Goal: Information Seeking & Learning: Learn about a topic

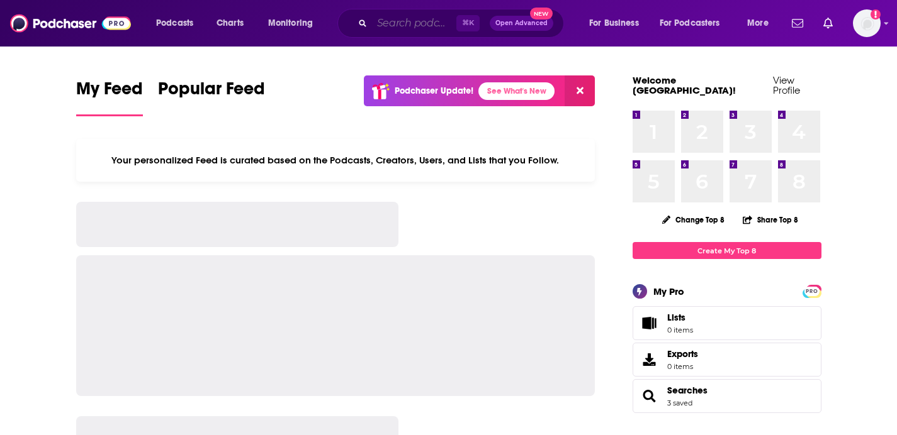
click at [433, 20] on input "Search podcasts, credits, & more..." at bounding box center [414, 23] width 84 height 20
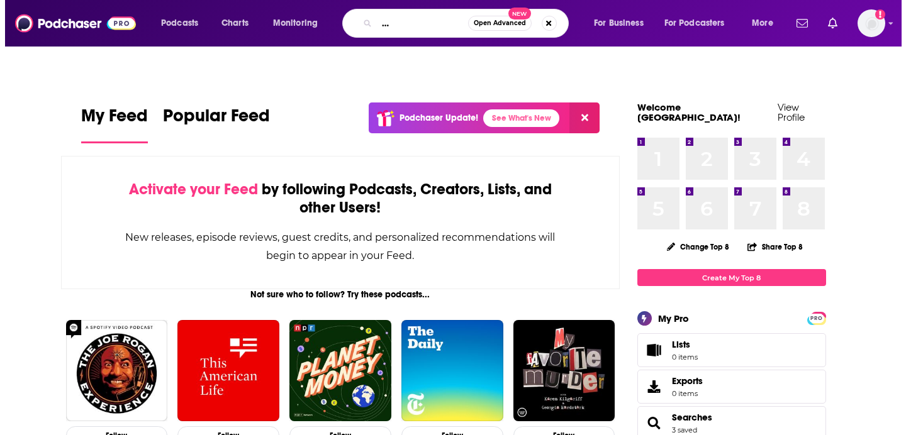
scroll to position [0, 84]
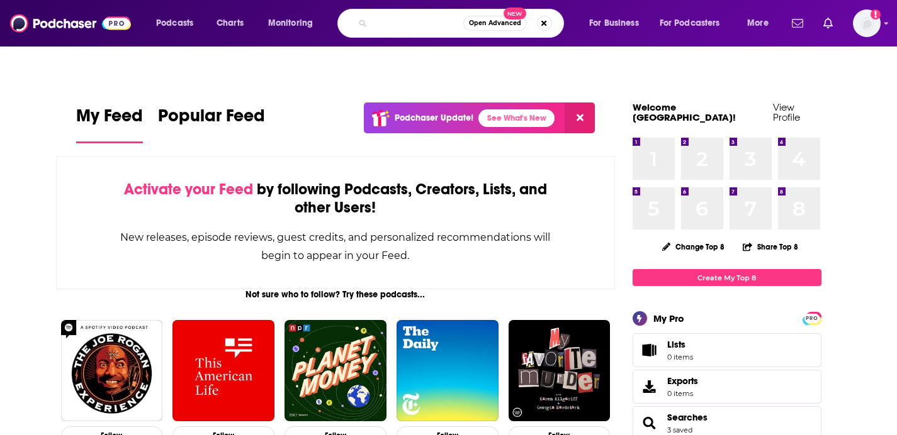
type input "SeventySix Sports Leadership Show"
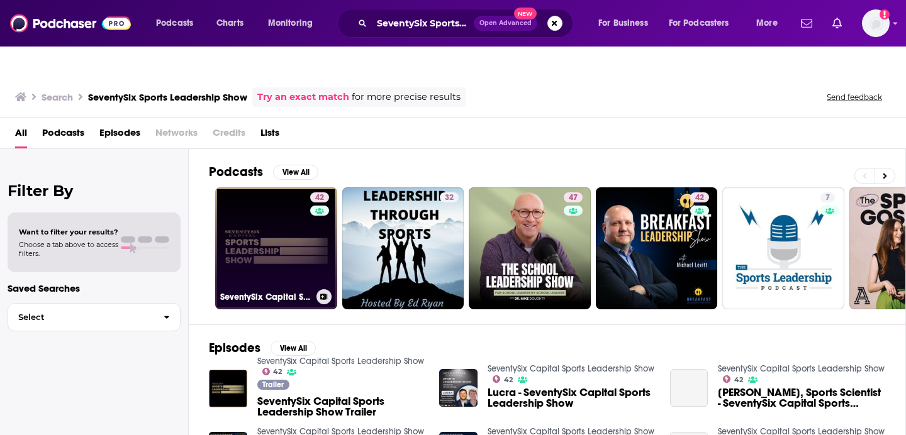
click at [289, 216] on link "42 SeventySix Capital Sports Leadership Show" at bounding box center [276, 249] width 122 height 122
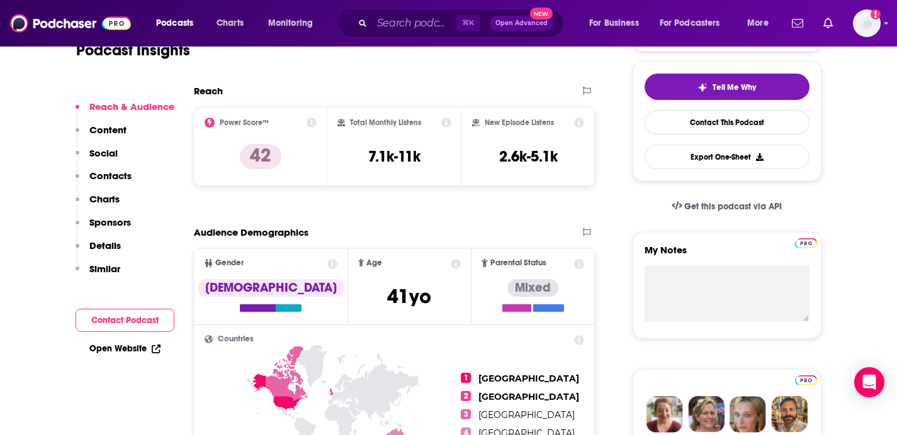
scroll to position [306, 0]
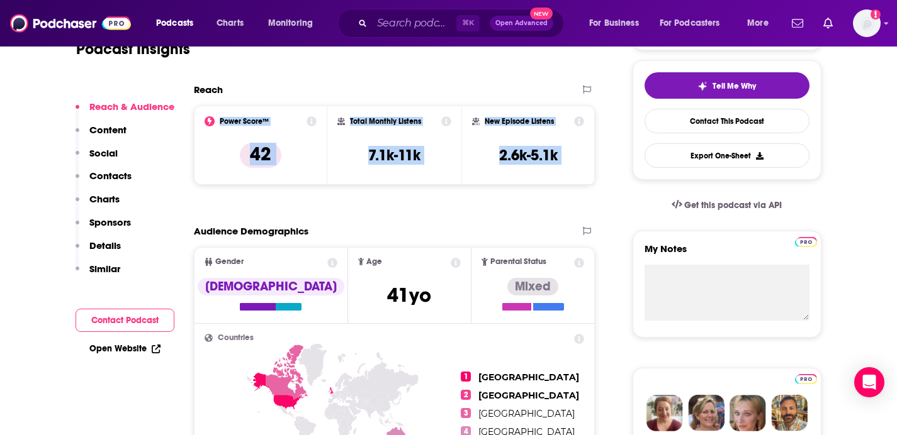
drag, startPoint x: 500, startPoint y: 188, endPoint x: 215, endPoint y: 112, distance: 295.1
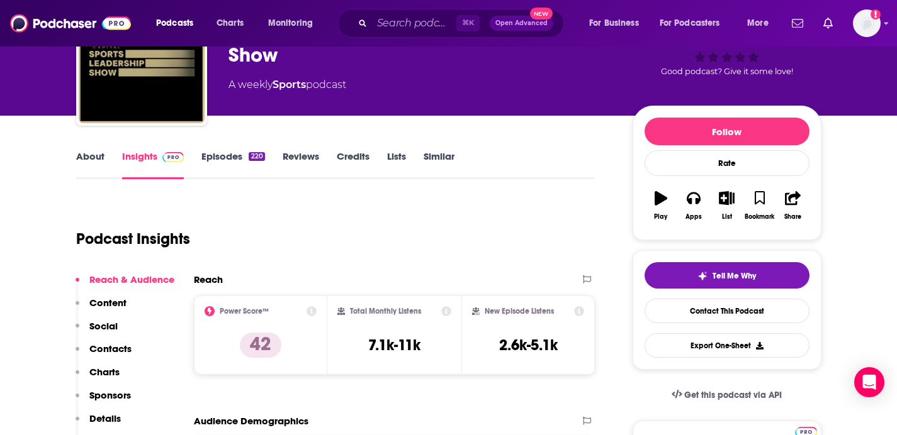
scroll to position [114, 0]
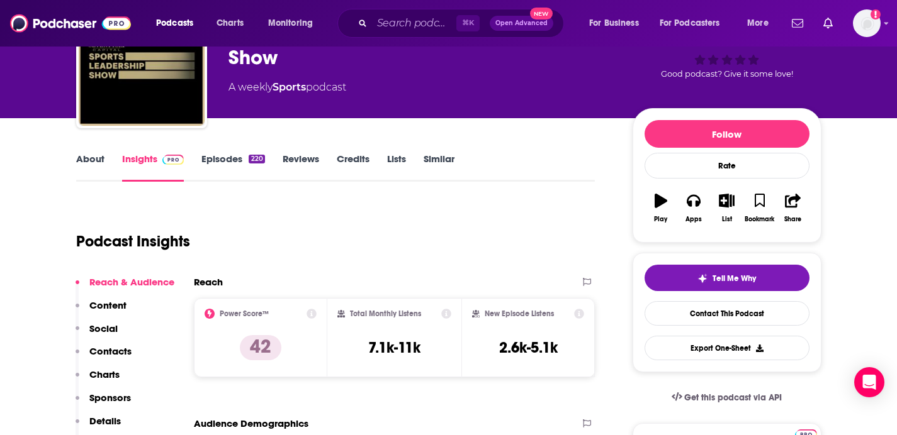
click at [313, 309] on icon at bounding box center [311, 314] width 10 height 10
click at [486, 213] on div "Podcast Insights" at bounding box center [330, 234] width 509 height 64
click at [380, 25] on input "Search podcasts, credits, & more..." at bounding box center [414, 23] width 84 height 20
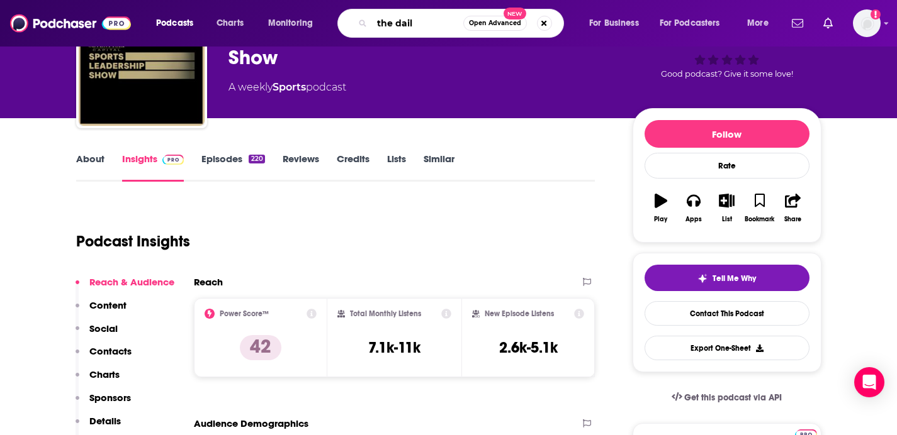
type input "the daily"
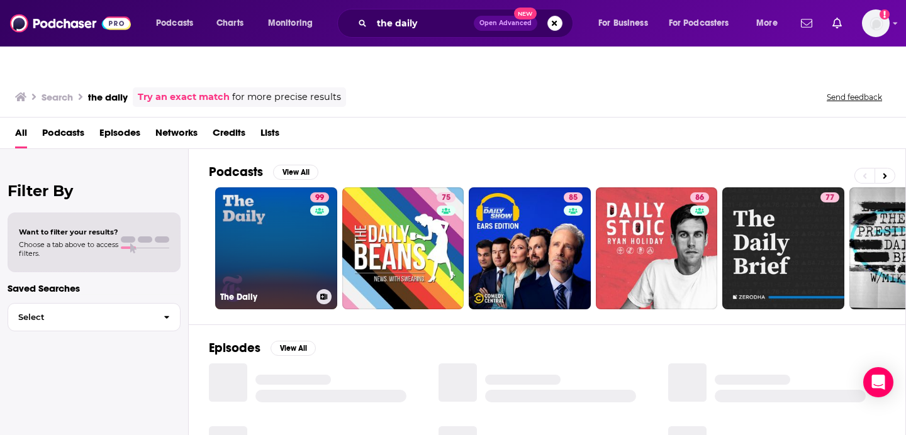
click at [266, 229] on link "99 The Daily" at bounding box center [276, 249] width 122 height 122
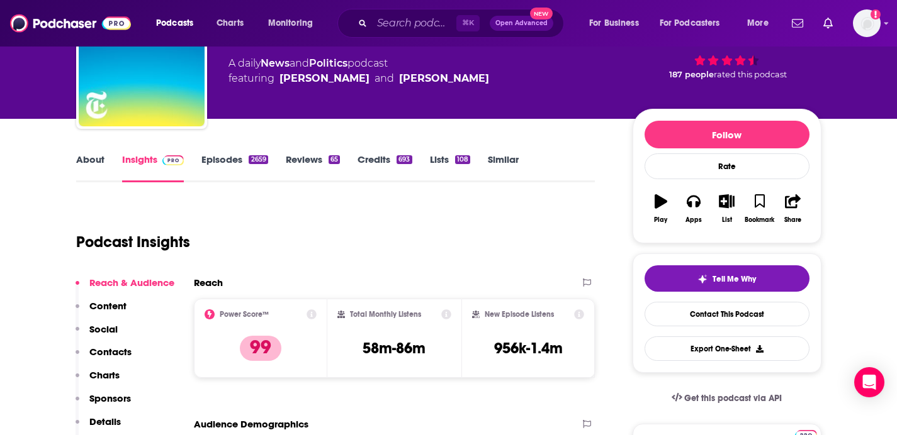
scroll to position [109, 0]
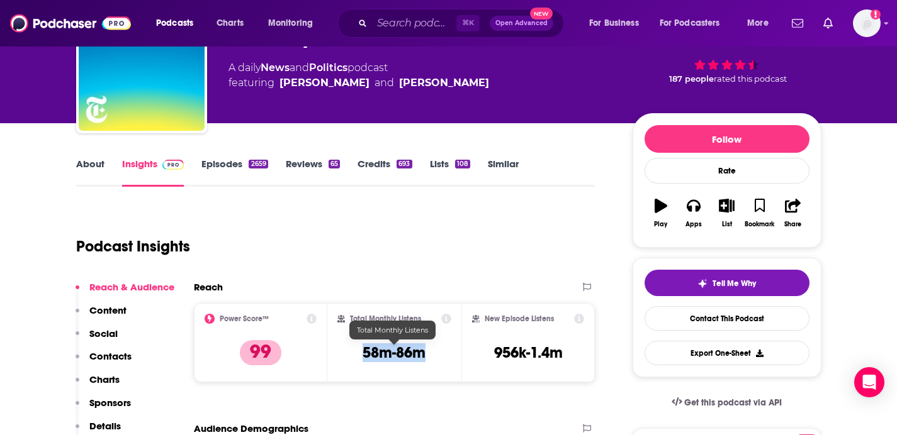
drag, startPoint x: 427, startPoint y: 331, endPoint x: 364, endPoint y: 322, distance: 63.5
click at [364, 322] on div "Total Monthly Listens 58m-86m" at bounding box center [394, 343] width 114 height 58
click at [366, 344] on h3 "58m-86m" at bounding box center [393, 353] width 63 height 19
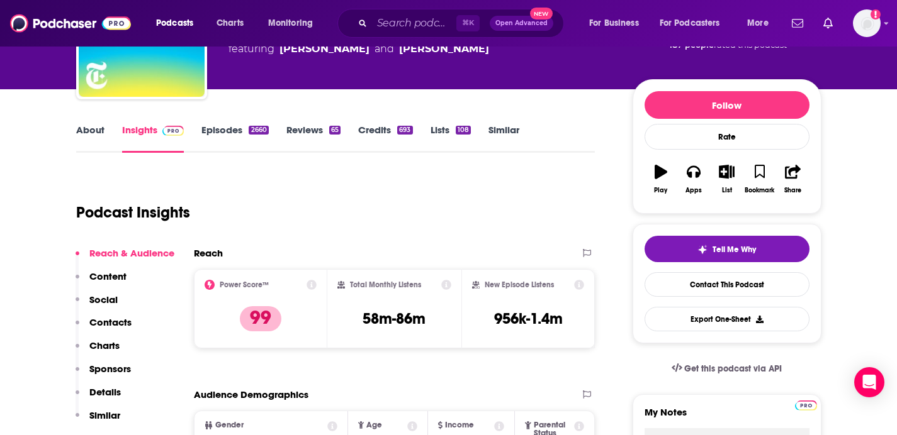
click at [367, 312] on div "Total Monthly Listens 58m-86m" at bounding box center [394, 308] width 134 height 79
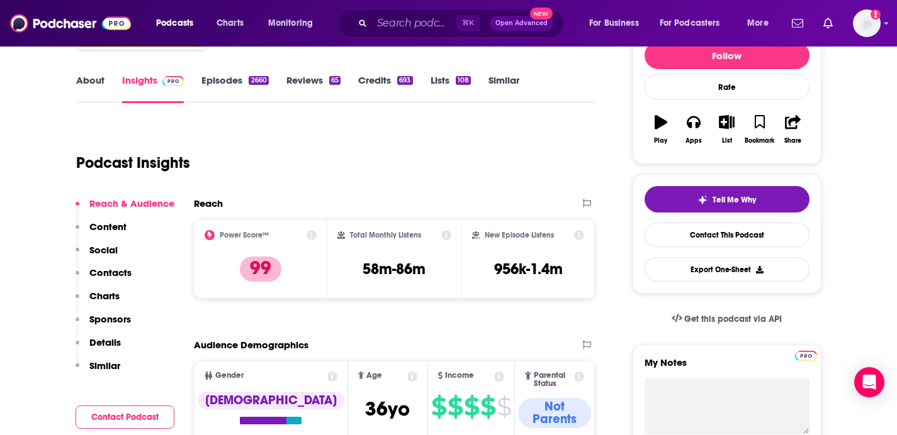
scroll to position [208, 0]
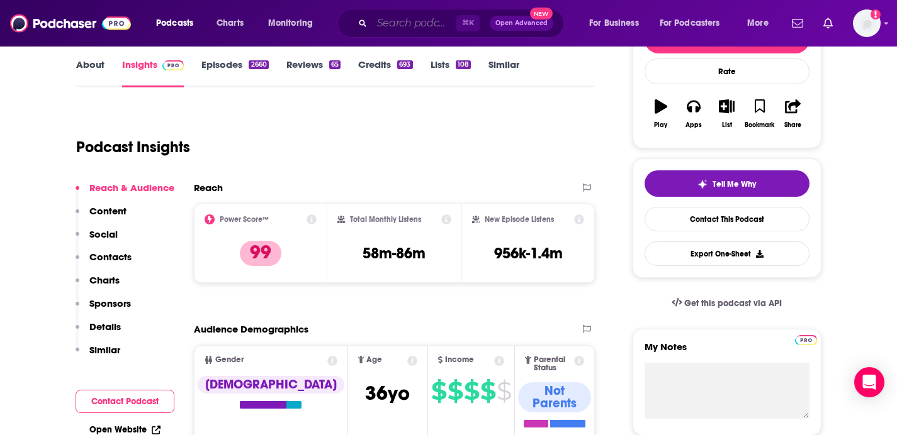
click at [413, 20] on input "Search podcasts, credits, & more..." at bounding box center [414, 23] width 84 height 20
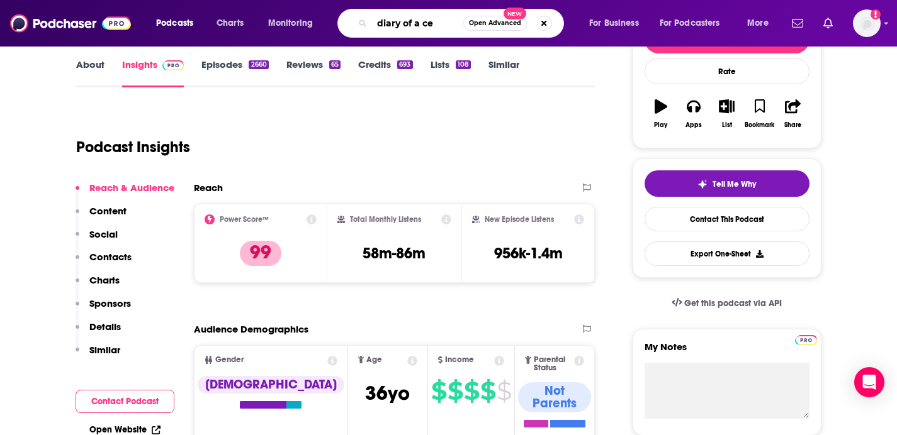
type input "diary of a ceo"
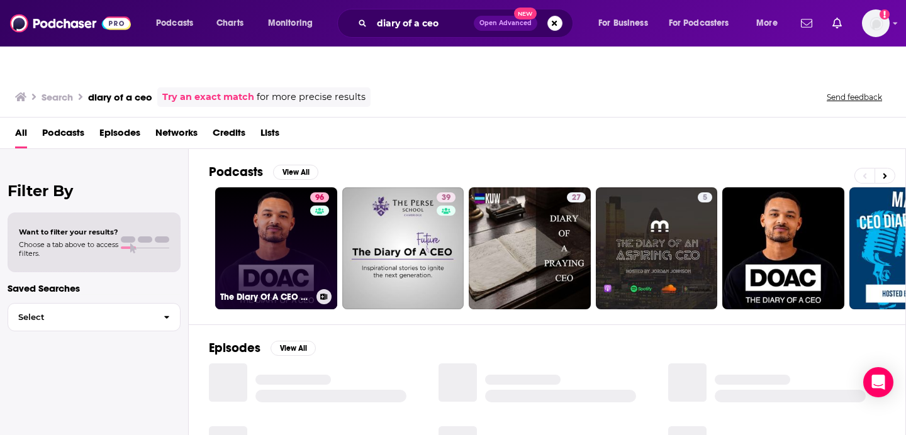
click at [283, 231] on link "96 The Diary Of A CEO with [PERSON_NAME]" at bounding box center [276, 249] width 122 height 122
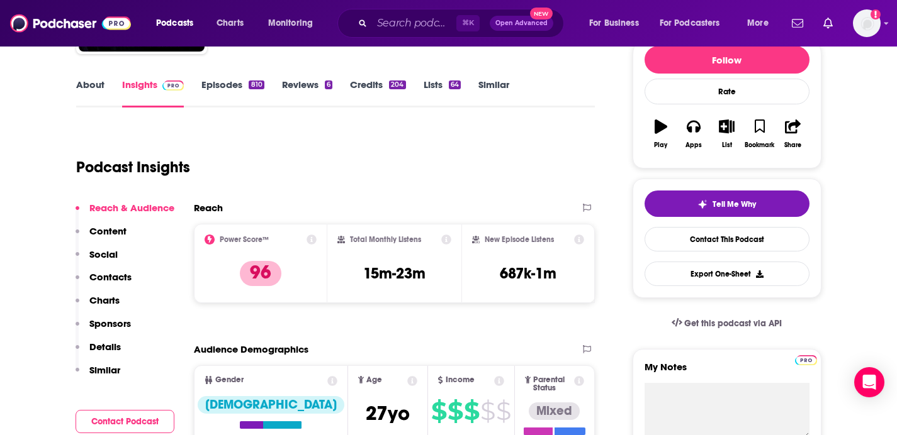
scroll to position [171, 0]
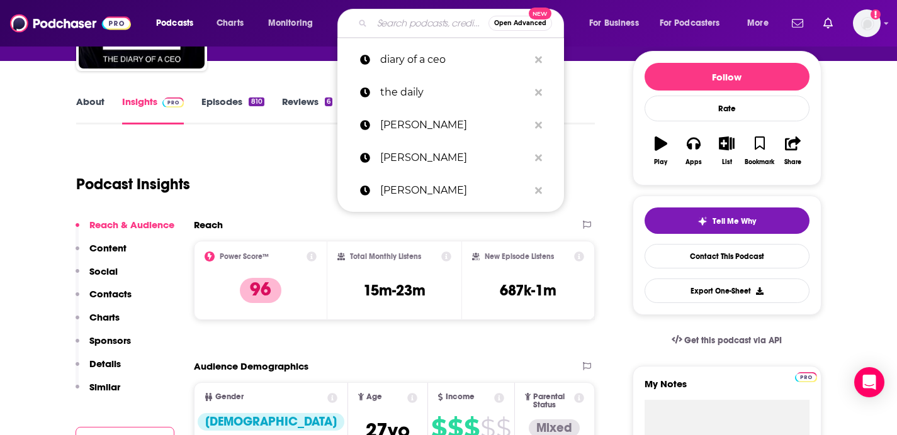
click at [433, 13] on input "Search podcasts, credits, & more..." at bounding box center [430, 23] width 116 height 20
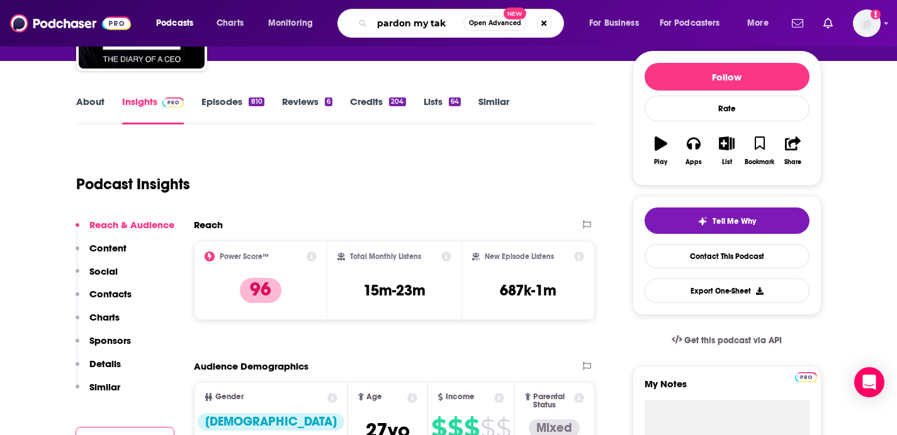
type input "pardon my take"
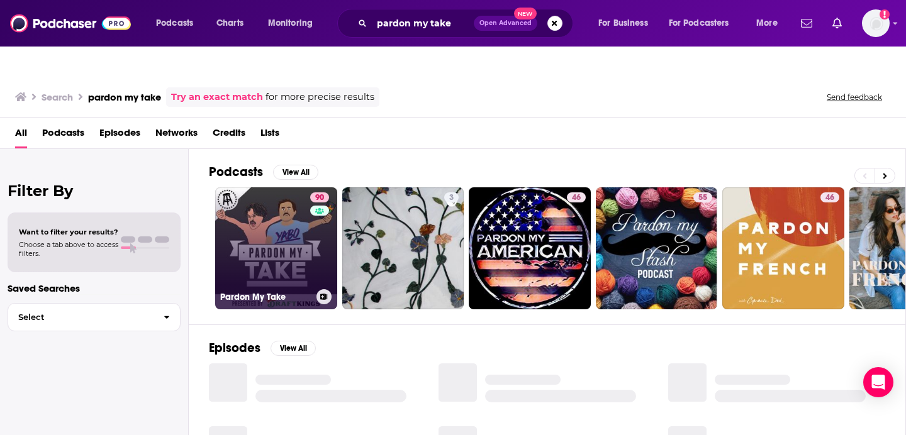
click at [276, 220] on link "90 Pardon My Take" at bounding box center [276, 249] width 122 height 122
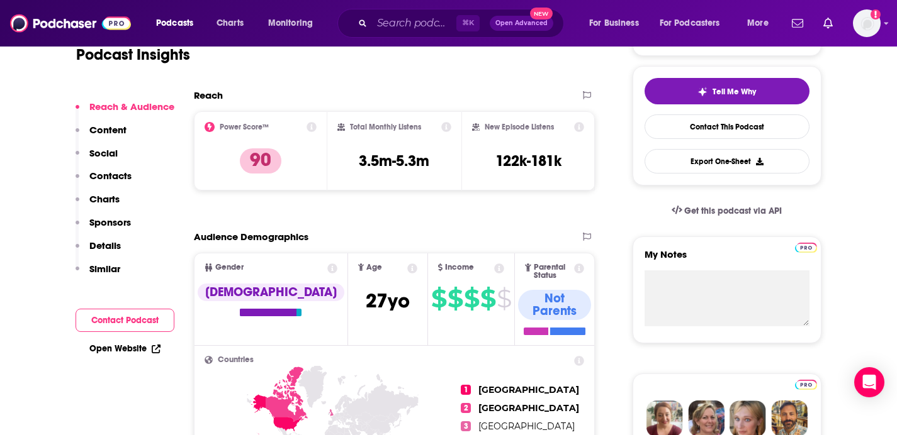
scroll to position [270, 0]
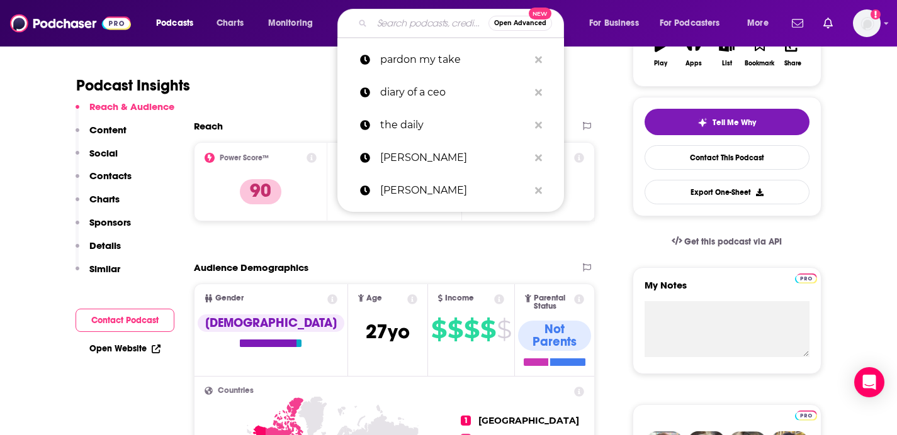
click at [420, 23] on input "Search podcasts, credits, & more..." at bounding box center [430, 23] width 116 height 20
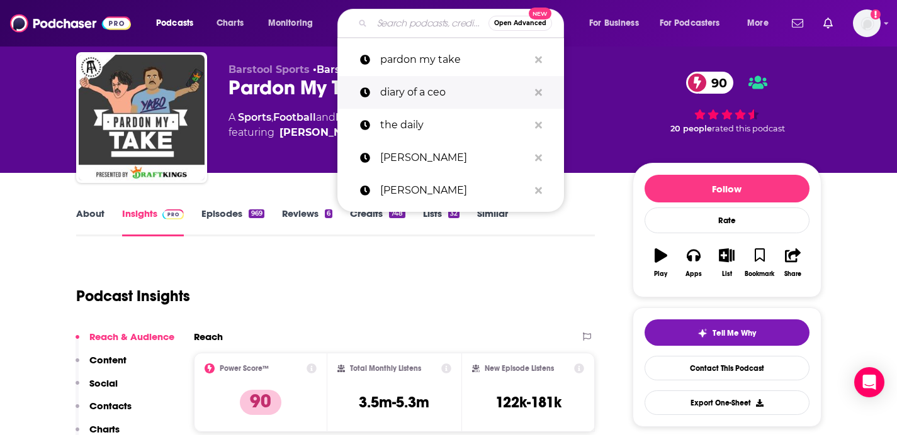
scroll to position [0, 0]
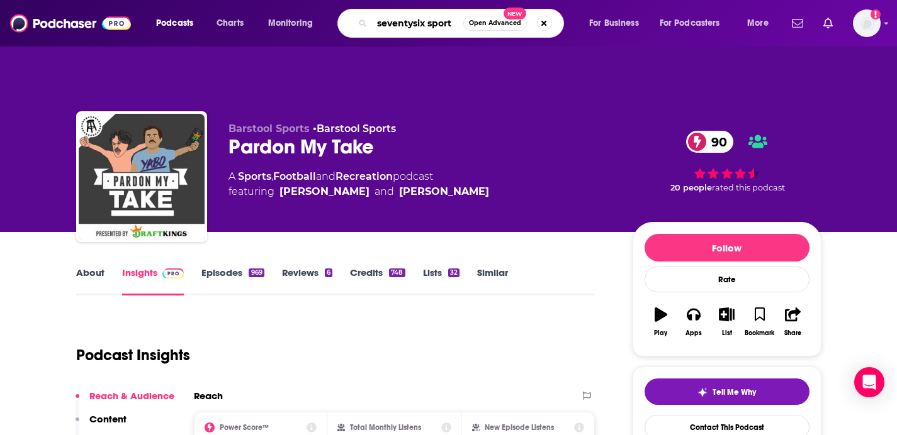
type input "seventysix sports"
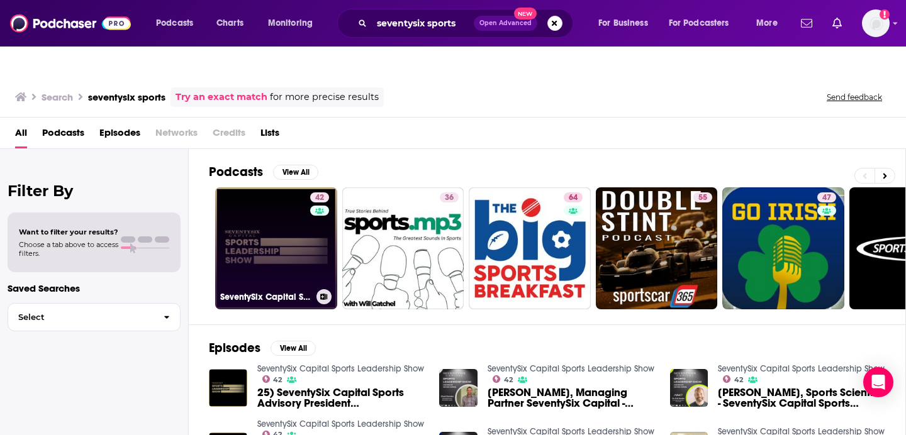
click at [271, 227] on link "42 SeventySix Capital Sports Leadership Show" at bounding box center [276, 249] width 122 height 122
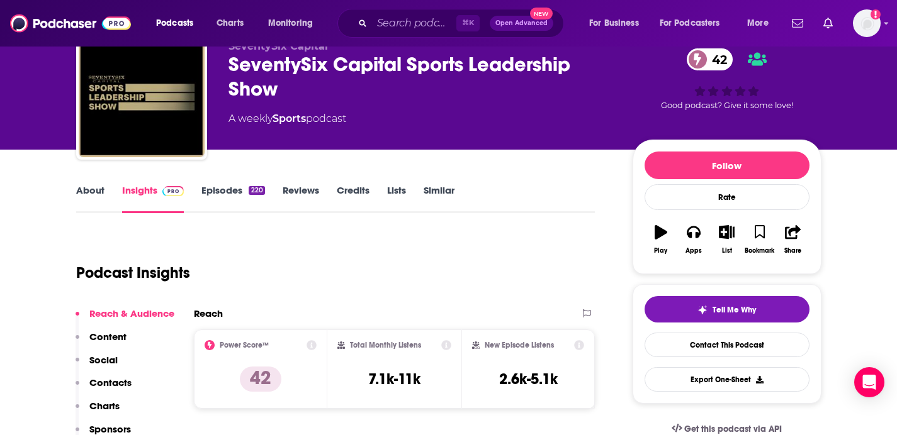
scroll to position [164, 0]
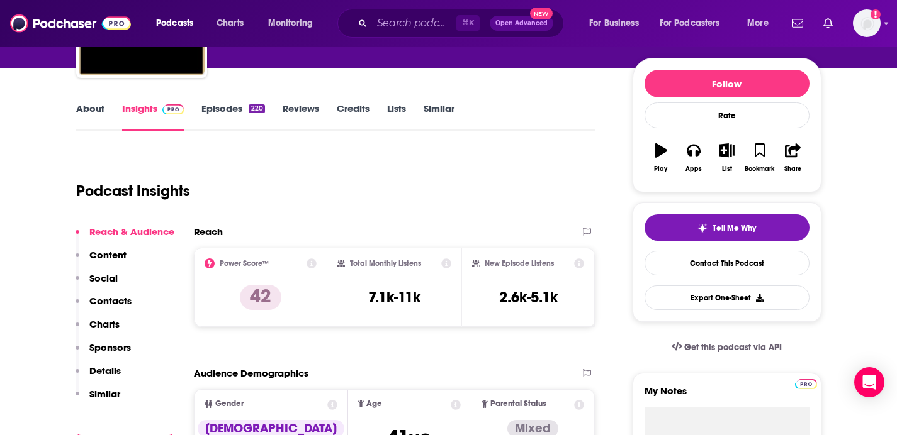
click at [449, 259] on icon at bounding box center [446, 264] width 10 height 10
click at [576, 259] on icon at bounding box center [580, 264] width 10 height 10
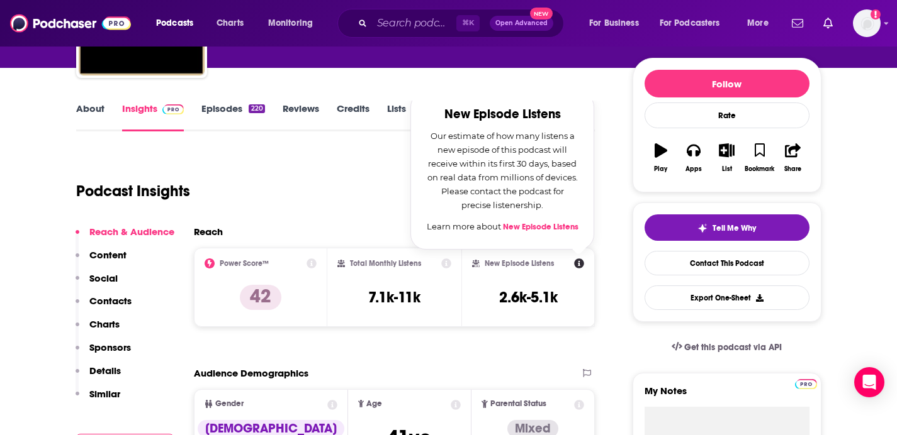
click at [532, 305] on div "Reach Power Score™ 42 Total Monthly Listens 7.1k-11k New Episode Listens New Ep…" at bounding box center [394, 281] width 401 height 111
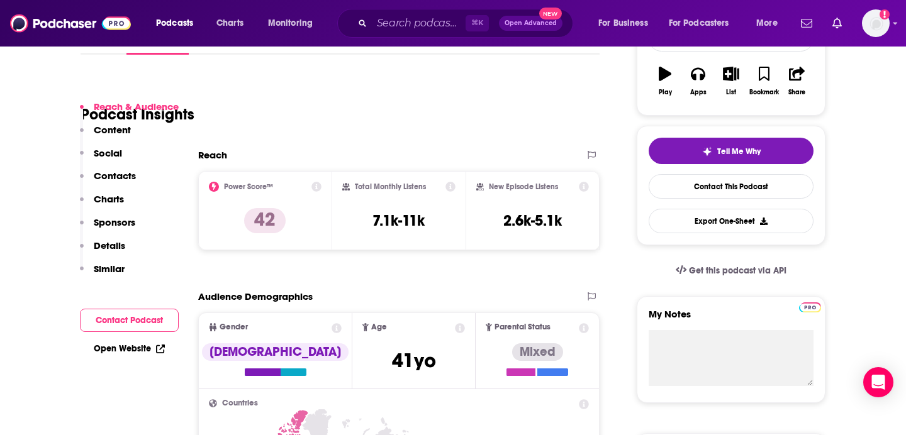
scroll to position [243, 0]
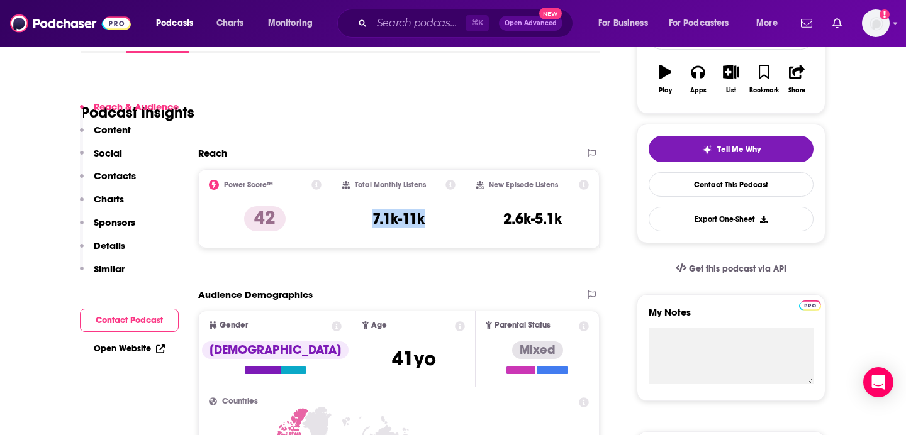
drag, startPoint x: 432, startPoint y: 191, endPoint x: 356, endPoint y: 189, distance: 76.2
click at [356, 189] on div "Total Monthly Listens 7.1k-11k" at bounding box center [399, 209] width 114 height 58
click at [385, 210] on h3 "7.1k-11k" at bounding box center [399, 219] width 52 height 19
drag, startPoint x: 437, startPoint y: 190, endPoint x: 355, endPoint y: 189, distance: 82.4
click at [355, 189] on div "Total Monthly Listens 7.1k-11k" at bounding box center [399, 209] width 114 height 58
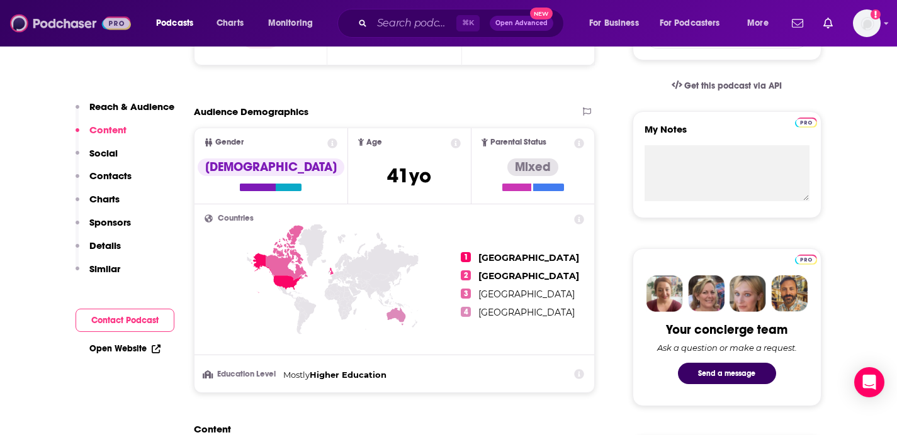
scroll to position [422, 0]
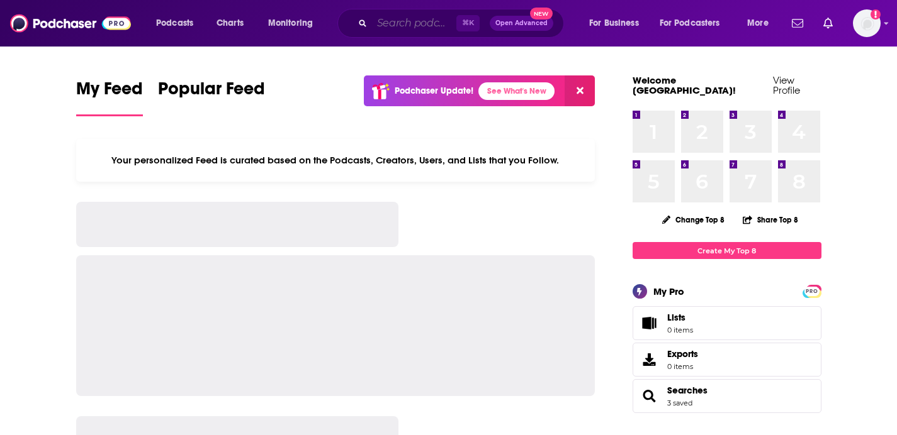
click at [384, 21] on input "Search podcasts, credits, & more..." at bounding box center [414, 23] width 84 height 20
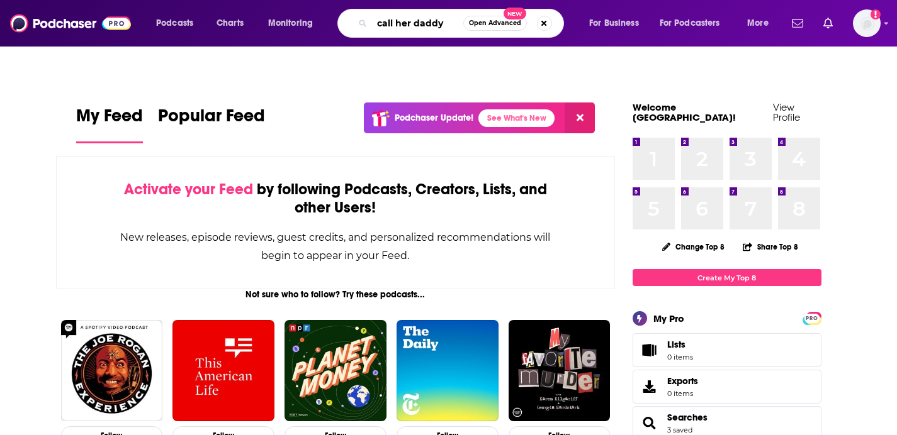
type input "call her daddy"
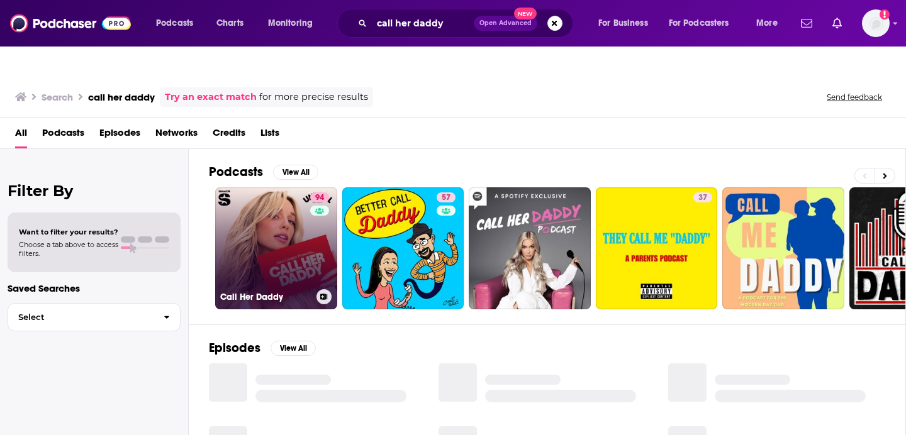
click at [272, 196] on link "94 Call Her Daddy" at bounding box center [276, 249] width 122 height 122
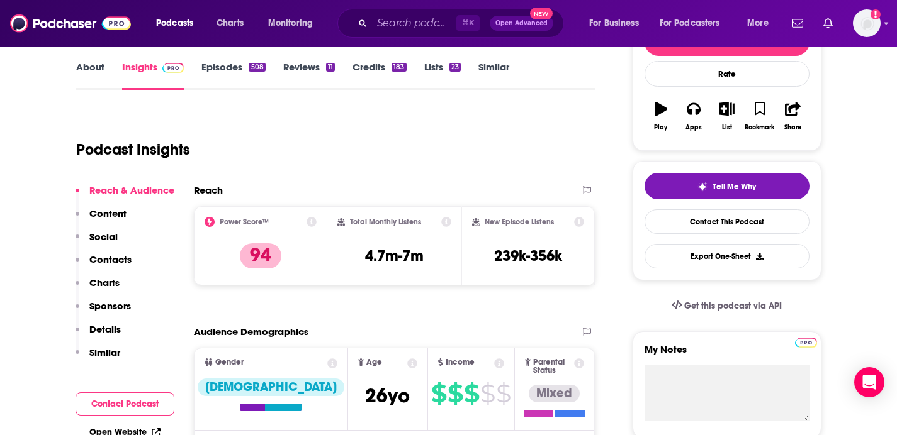
scroll to position [132, 0]
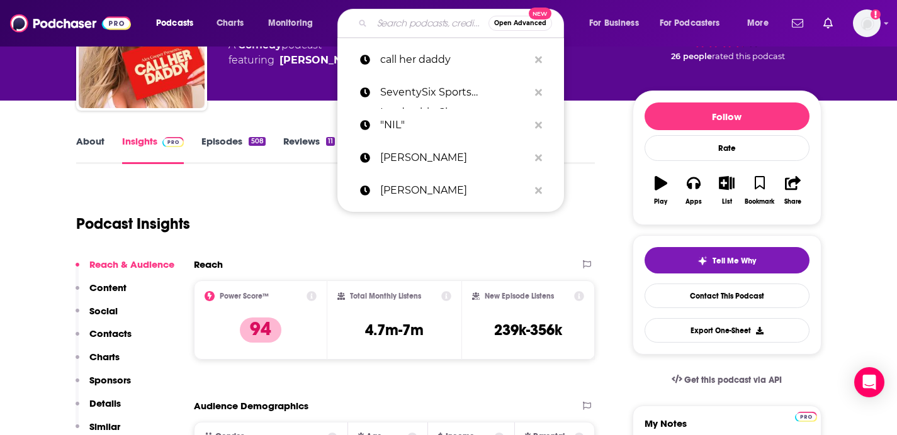
click at [393, 18] on input "Search podcasts, credits, & more..." at bounding box center [430, 23] width 116 height 20
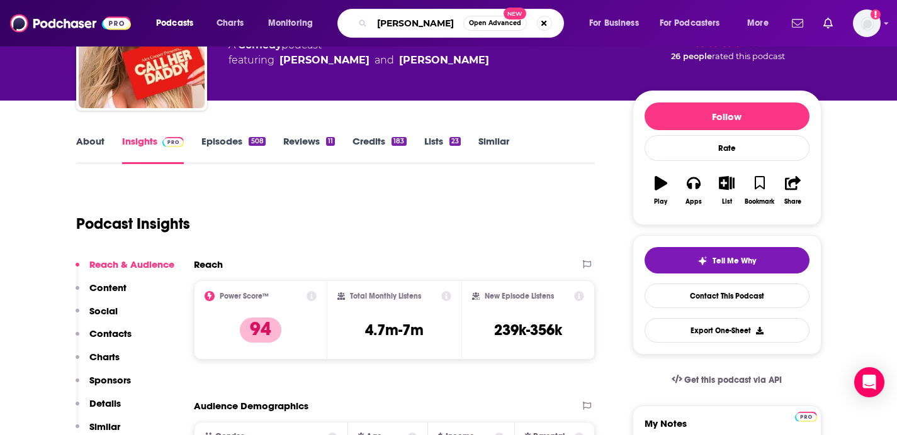
type input "[PERSON_NAME]"
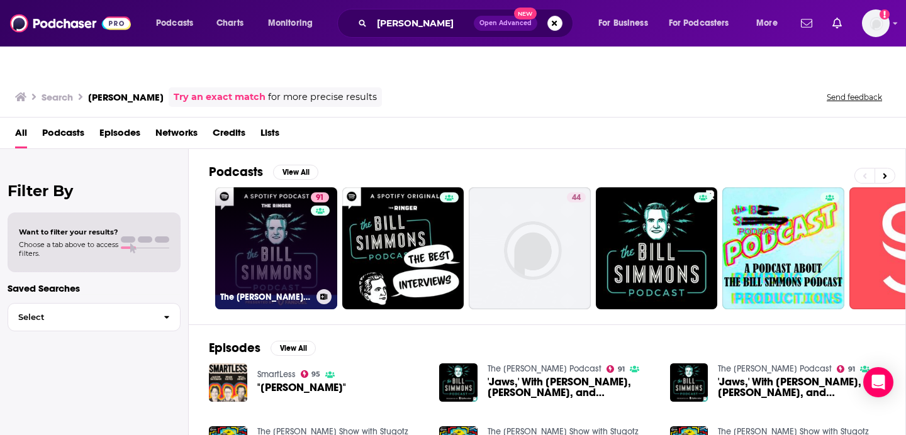
click at [285, 202] on link "91 The Bill Simmons Podcast" at bounding box center [276, 249] width 122 height 122
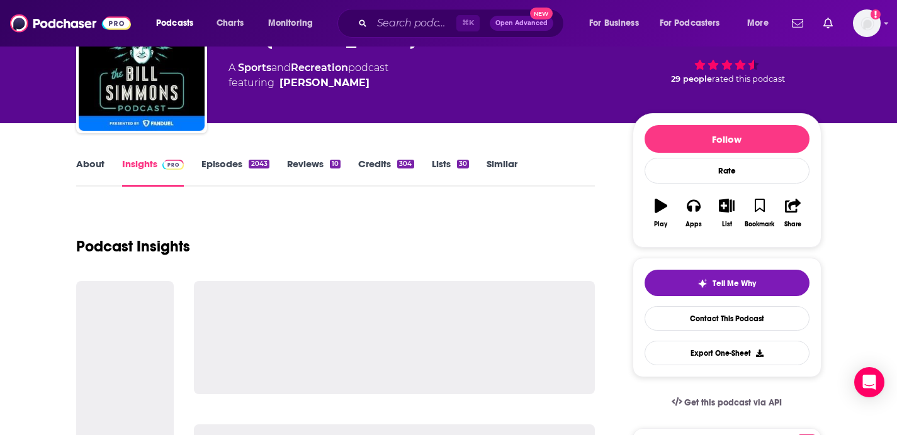
scroll to position [118, 0]
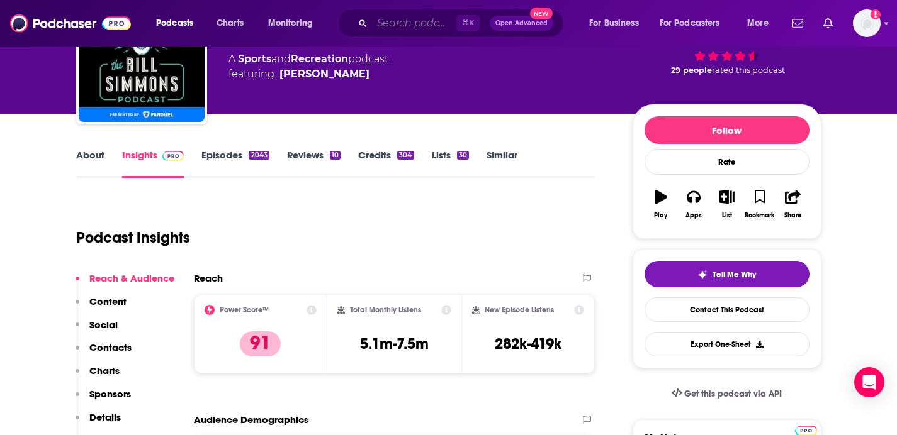
click at [420, 21] on input "Search podcasts, credits, & more..." at bounding box center [414, 23] width 84 height 20
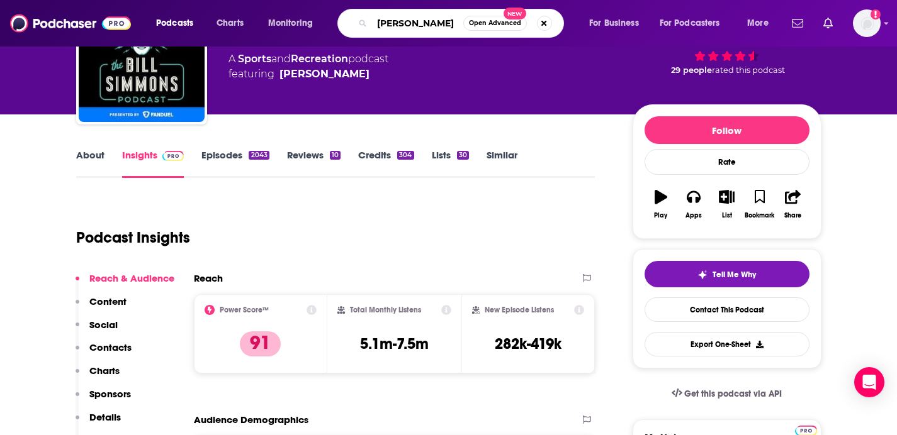
type input "[PERSON_NAME]"
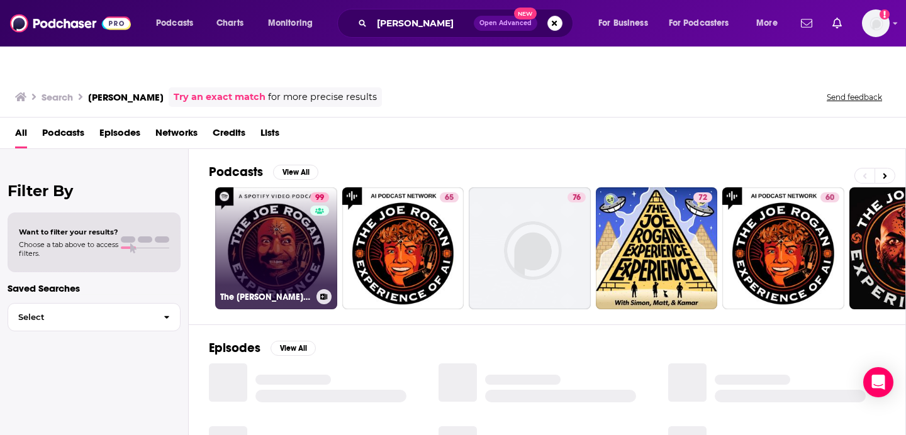
click at [290, 235] on link "99 The Joe Rogan Experience" at bounding box center [276, 249] width 122 height 122
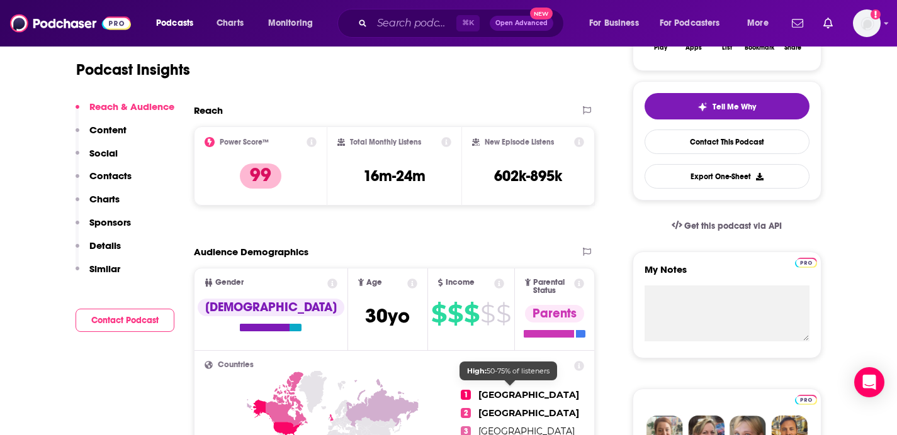
scroll to position [249, 0]
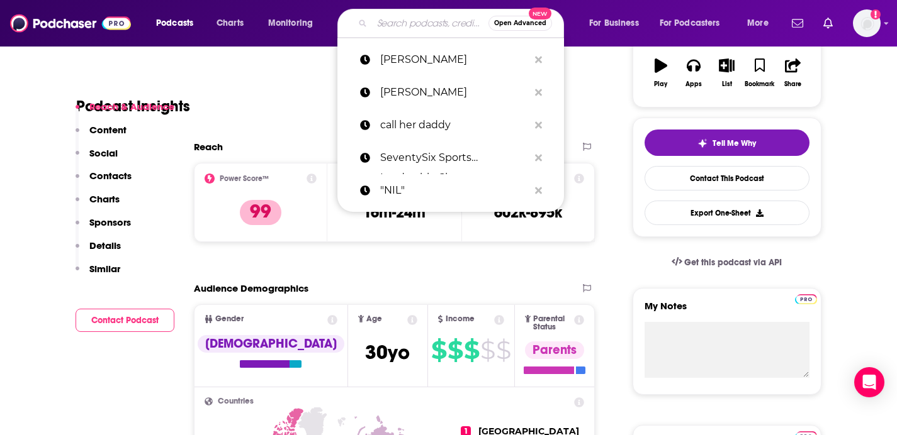
click at [395, 18] on input "Search podcasts, credits, & more..." at bounding box center [430, 23] width 116 height 20
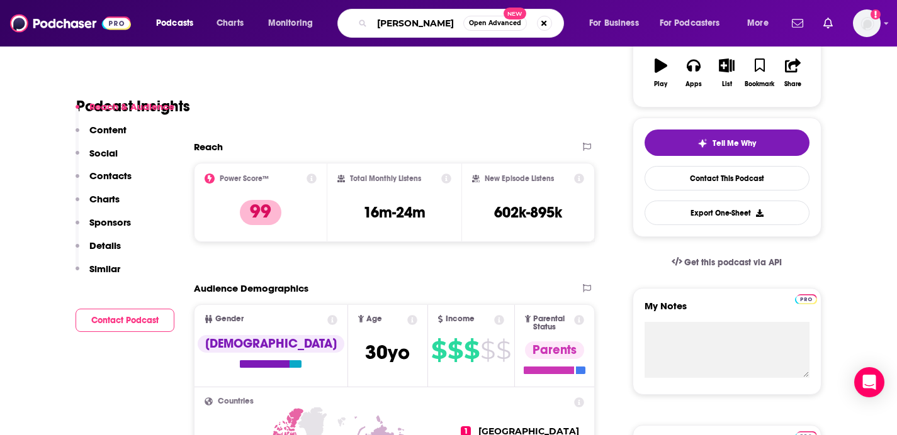
type input "[PERSON_NAME]"
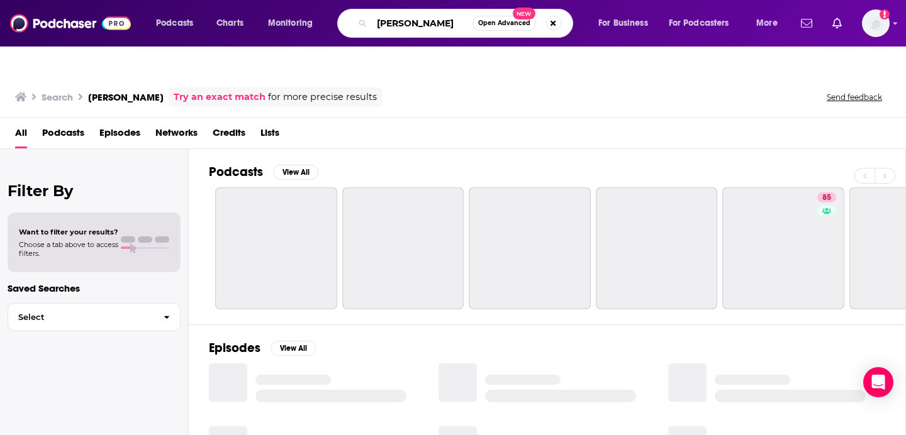
click at [430, 23] on input "[PERSON_NAME]" at bounding box center [422, 23] width 101 height 20
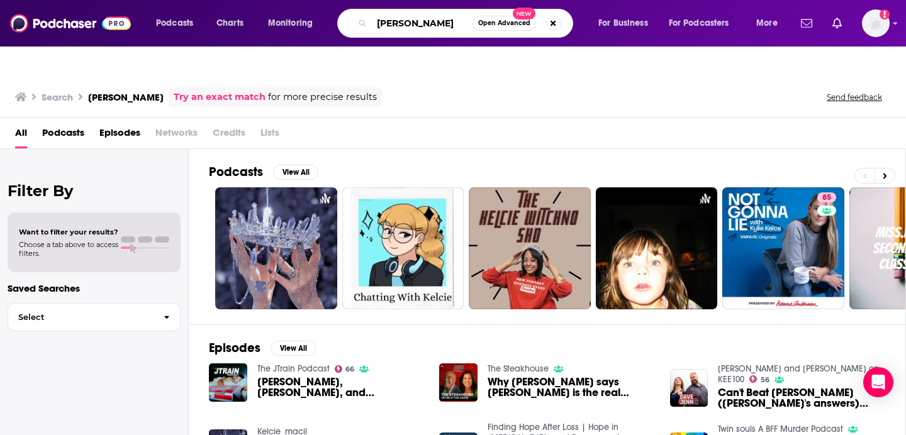
type input "[PERSON_NAME]"
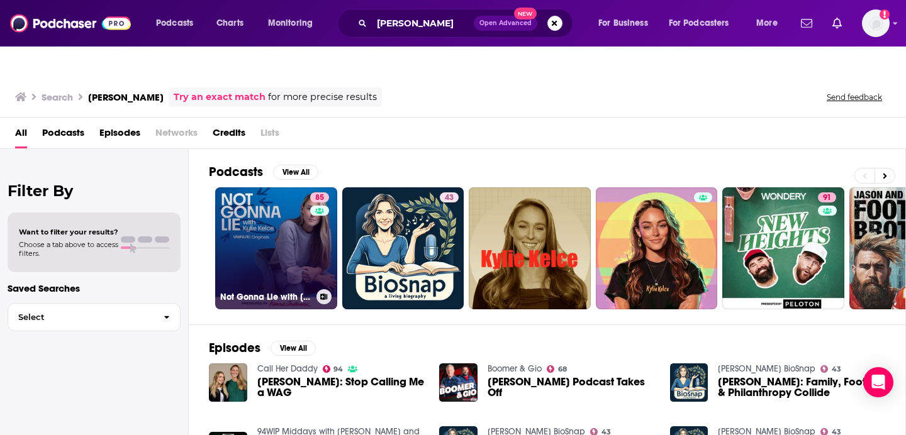
click at [271, 213] on link "85 Not Gonna Lie with Kylie Kelce" at bounding box center [276, 249] width 122 height 122
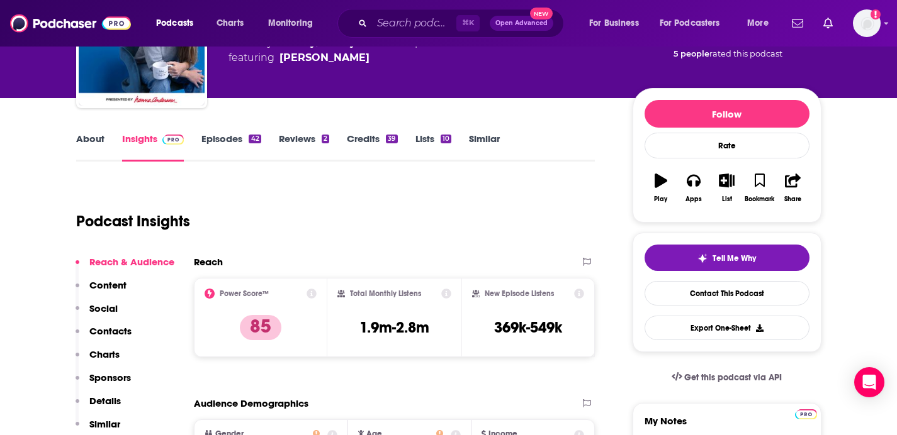
scroll to position [147, 0]
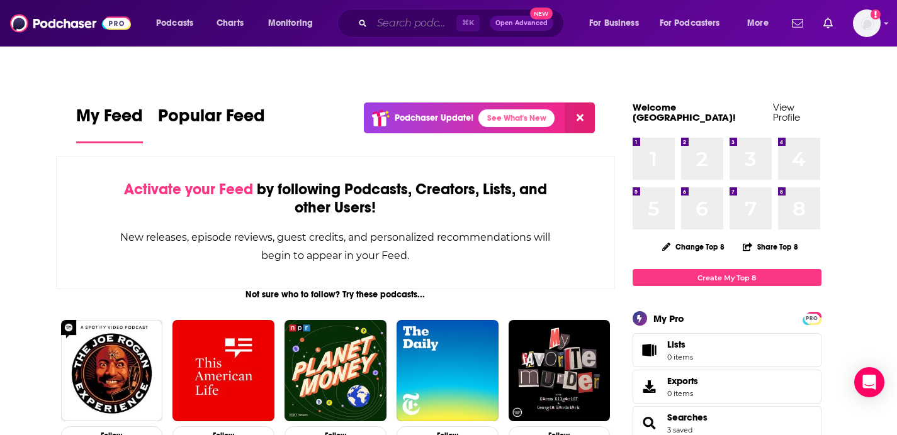
click at [410, 29] on input "Search podcasts, credits, & more..." at bounding box center [414, 23] width 84 height 20
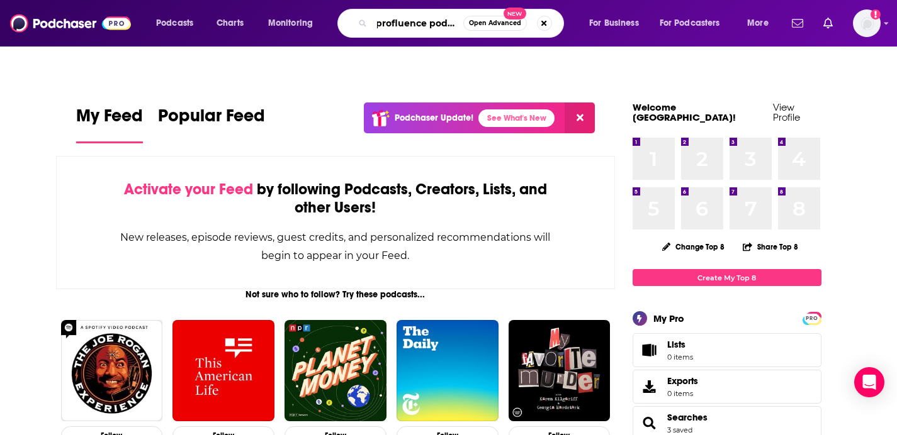
scroll to position [0, 6]
type input "profluence podcast"
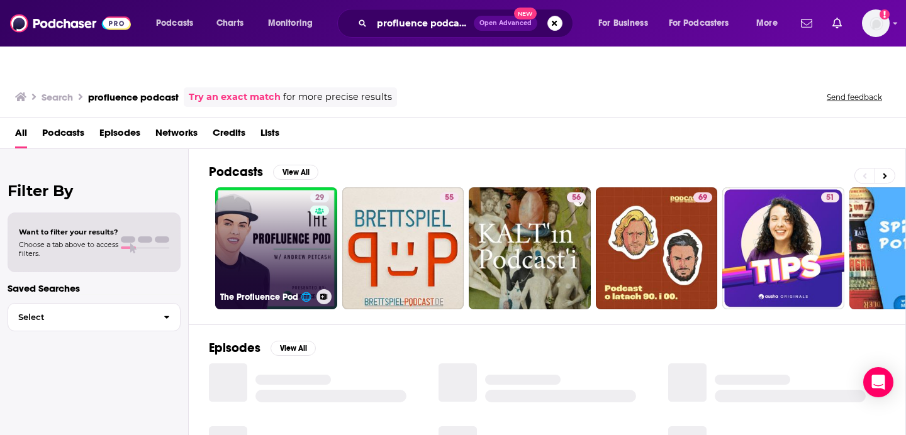
click at [283, 211] on link "29 The Profluence Pod 🌐" at bounding box center [276, 249] width 122 height 122
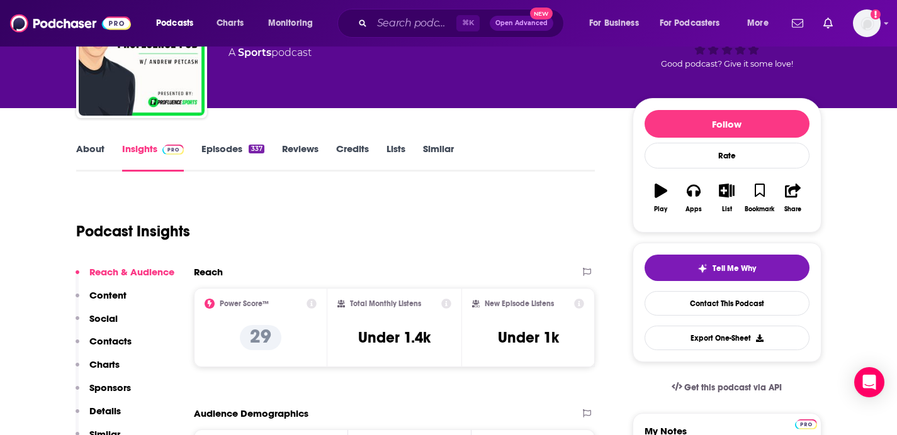
scroll to position [92, 0]
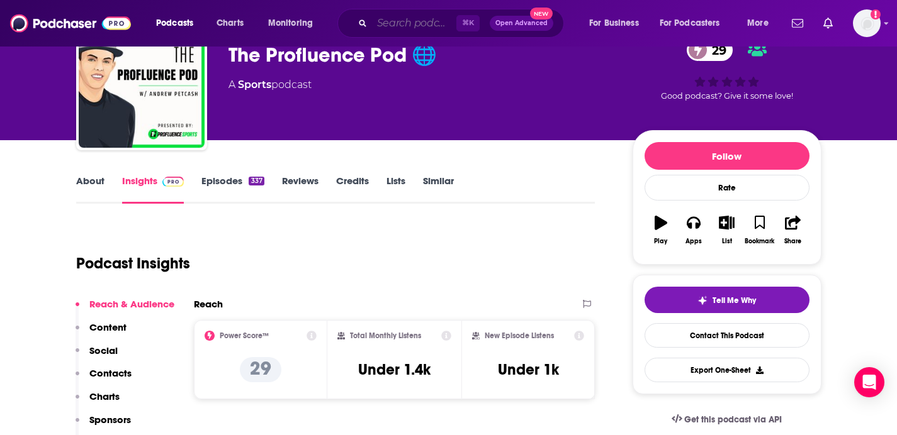
click at [418, 28] on input "Search podcasts, credits, & more..." at bounding box center [414, 23] width 84 height 20
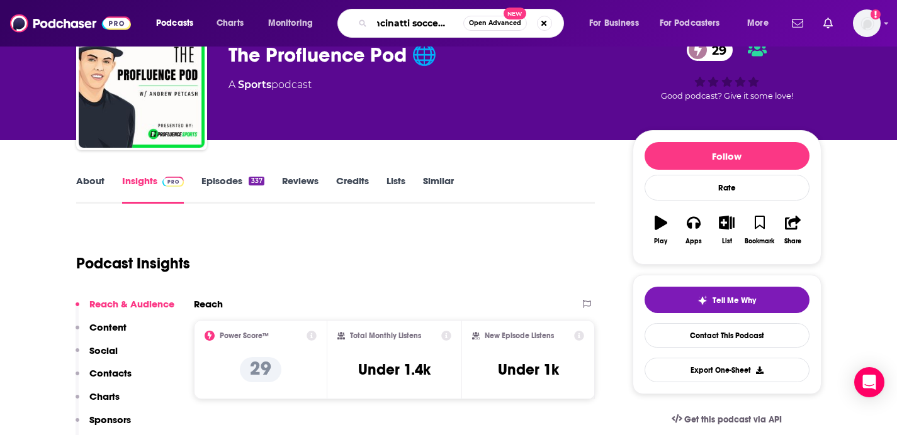
scroll to position [0, 16]
click at [404, 26] on input "cincinatti soccer talk" at bounding box center [417, 23] width 91 height 20
click at [395, 27] on input "cincinatti soccer talk" at bounding box center [417, 23] width 91 height 20
type input "Cincinnati soccer talk"
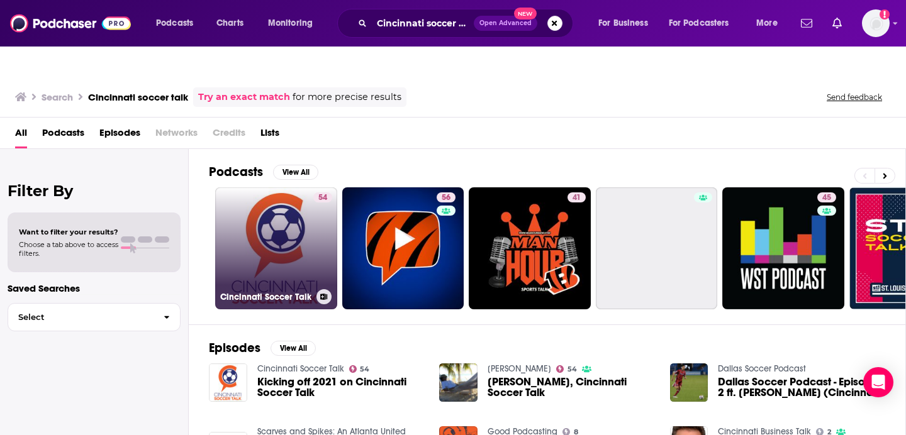
click at [287, 209] on link "54 Cincinnati Soccer Talk" at bounding box center [276, 249] width 122 height 122
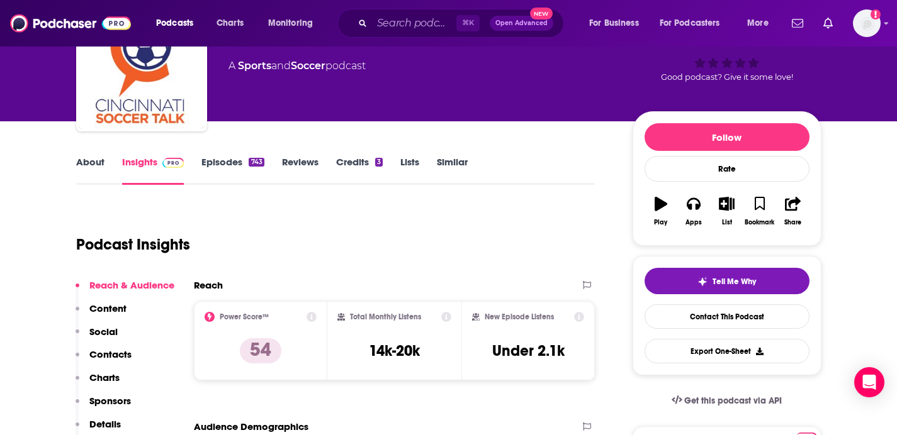
scroll to position [111, 0]
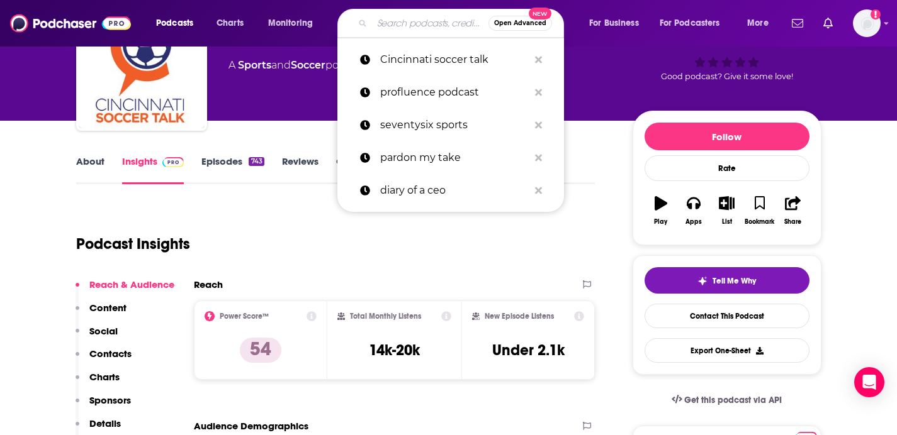
click at [424, 22] on input "Search podcasts, credits, & more..." at bounding box center [430, 23] width 116 height 20
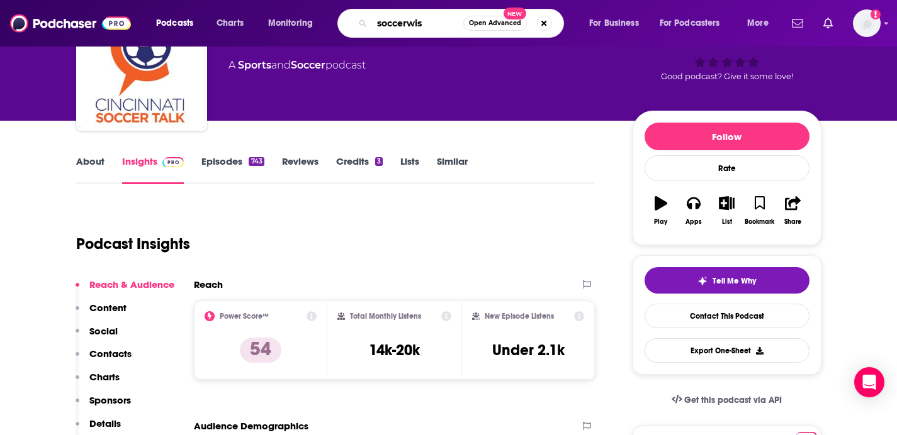
type input "soccerwise"
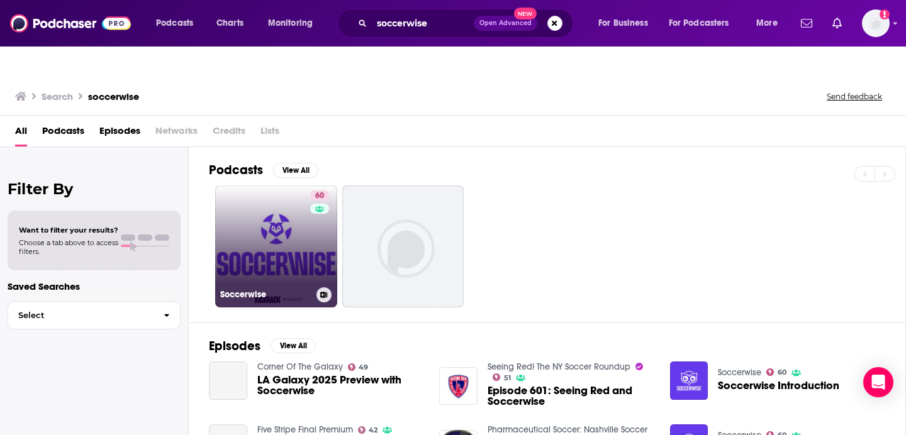
click at [268, 205] on link "60 Soccerwise" at bounding box center [276, 247] width 122 height 122
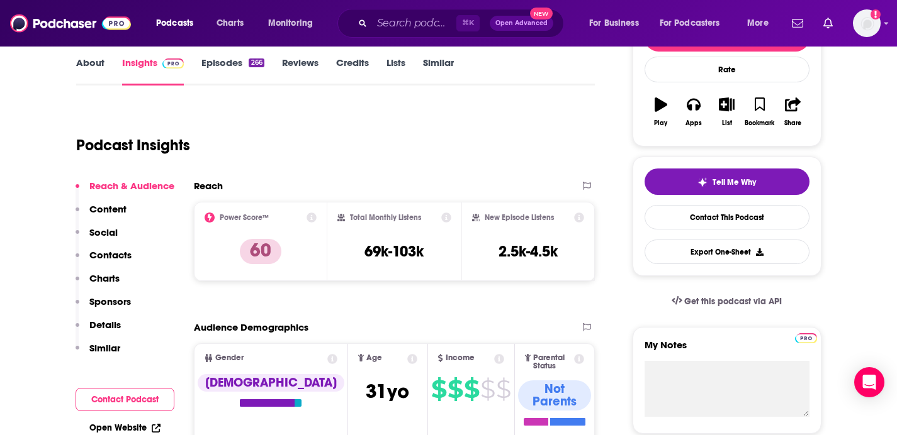
scroll to position [199, 0]
